Goal: Find specific page/section: Find specific page/section

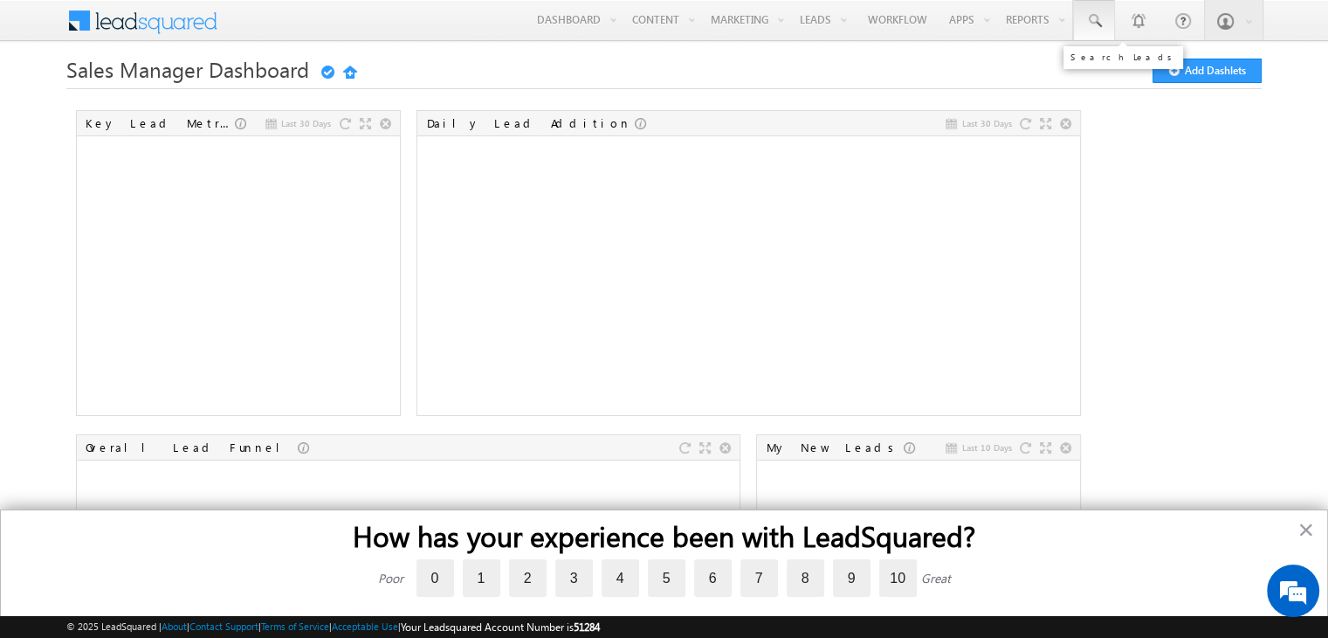
click at [1094, 7] on link at bounding box center [1094, 20] width 42 height 40
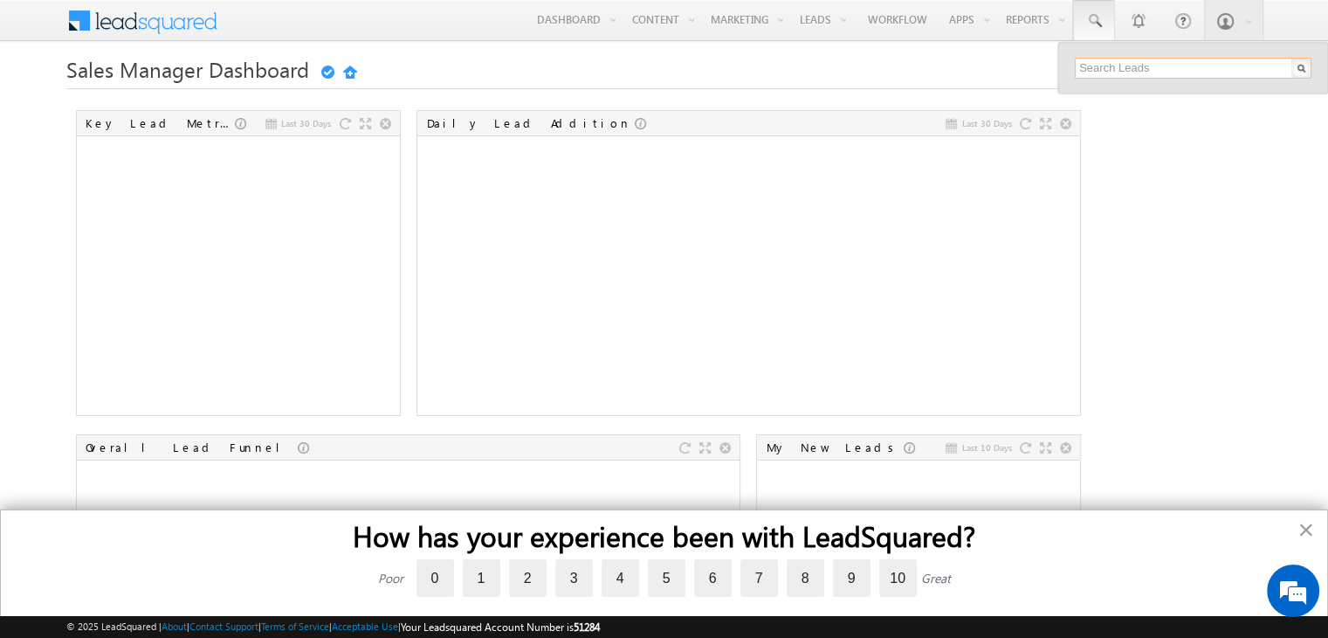
click at [1132, 72] on input "text" at bounding box center [1193, 68] width 237 height 21
paste input "9287827223"
type input "9287827223"
